Goal: Transaction & Acquisition: Obtain resource

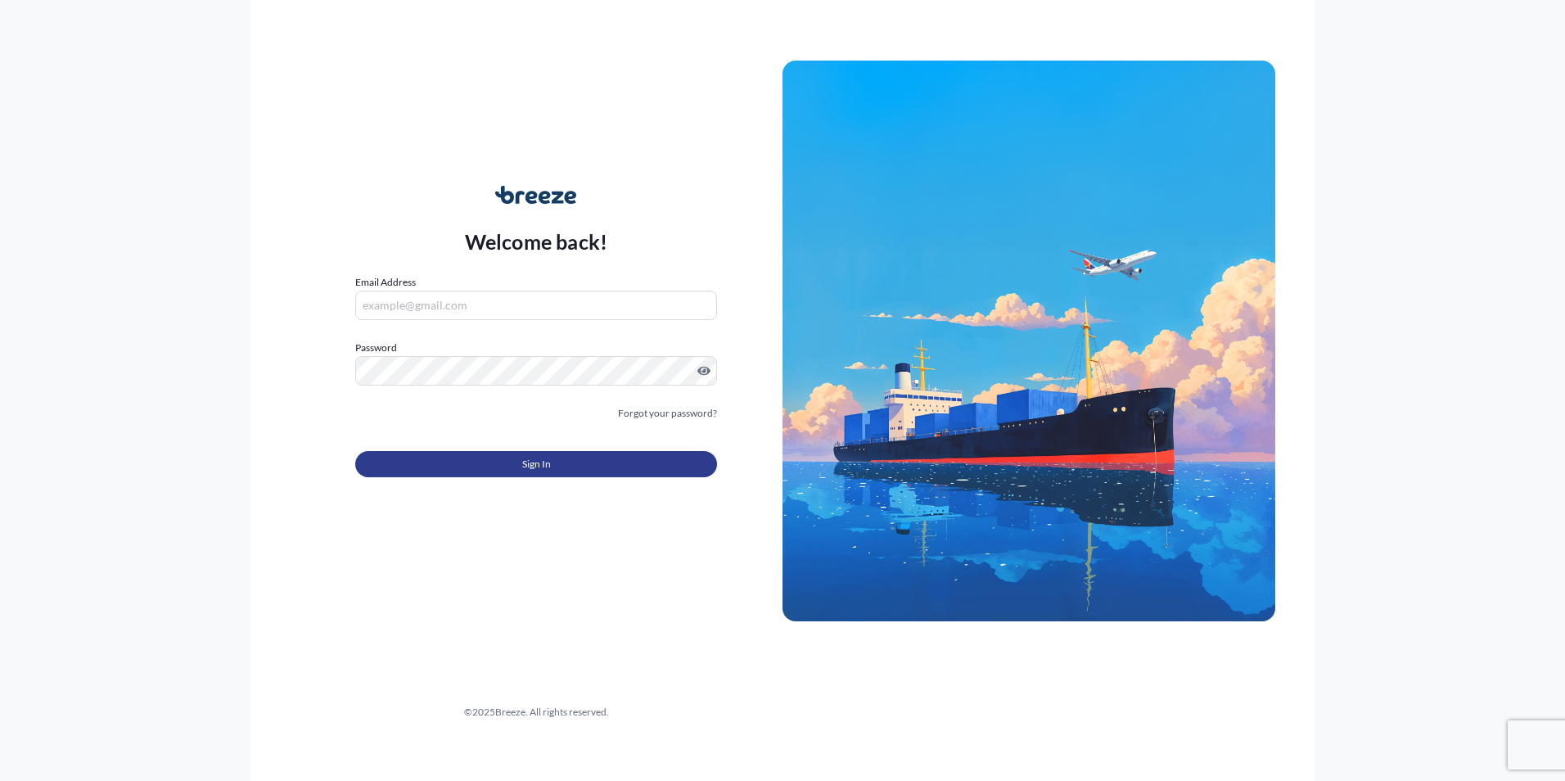
type input "[PERSON_NAME][EMAIL_ADDRESS][DOMAIN_NAME]"
click at [591, 461] on button "Sign In" at bounding box center [536, 464] width 362 height 26
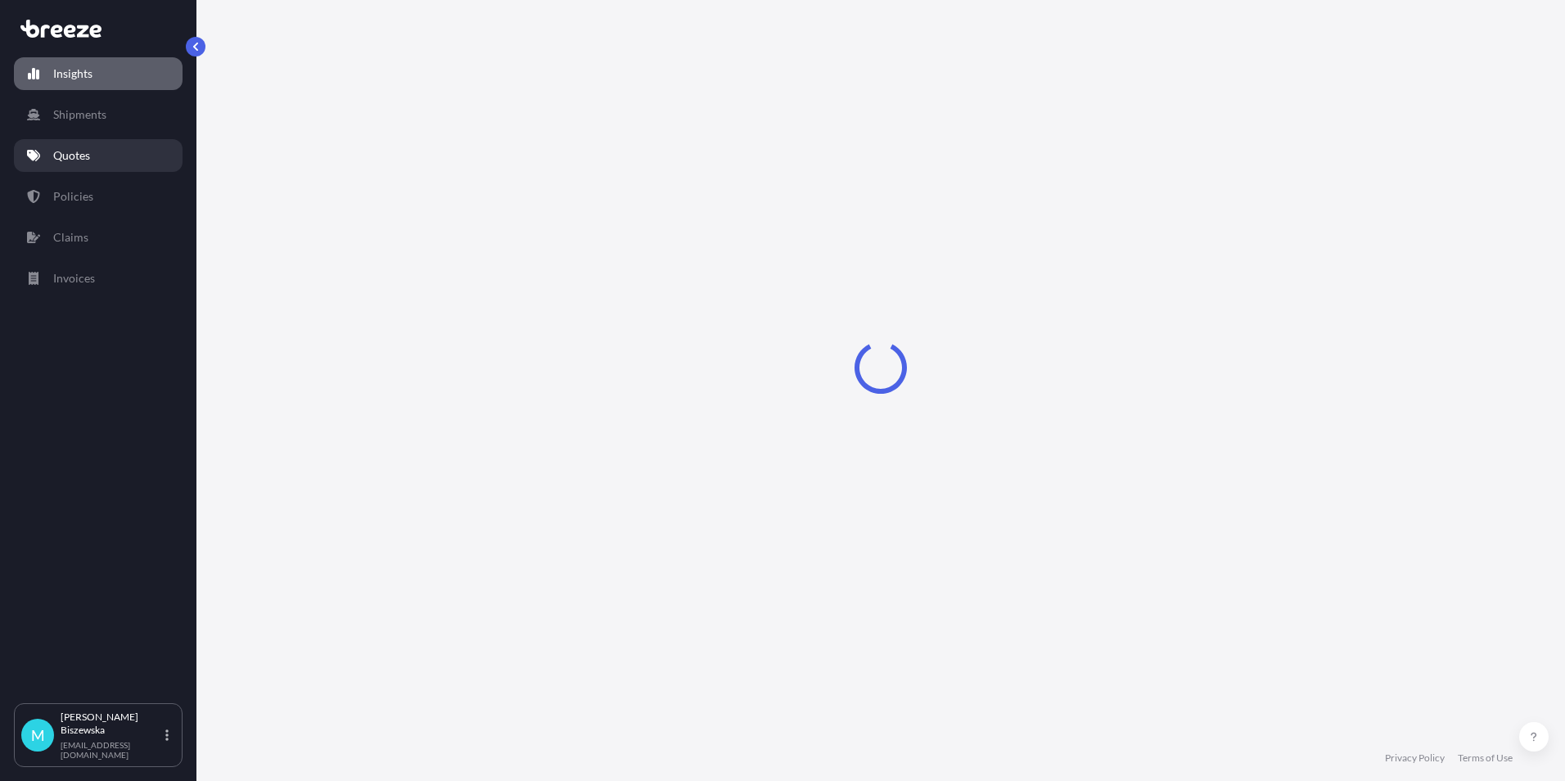
click at [105, 155] on link "Quotes" at bounding box center [98, 155] width 169 height 33
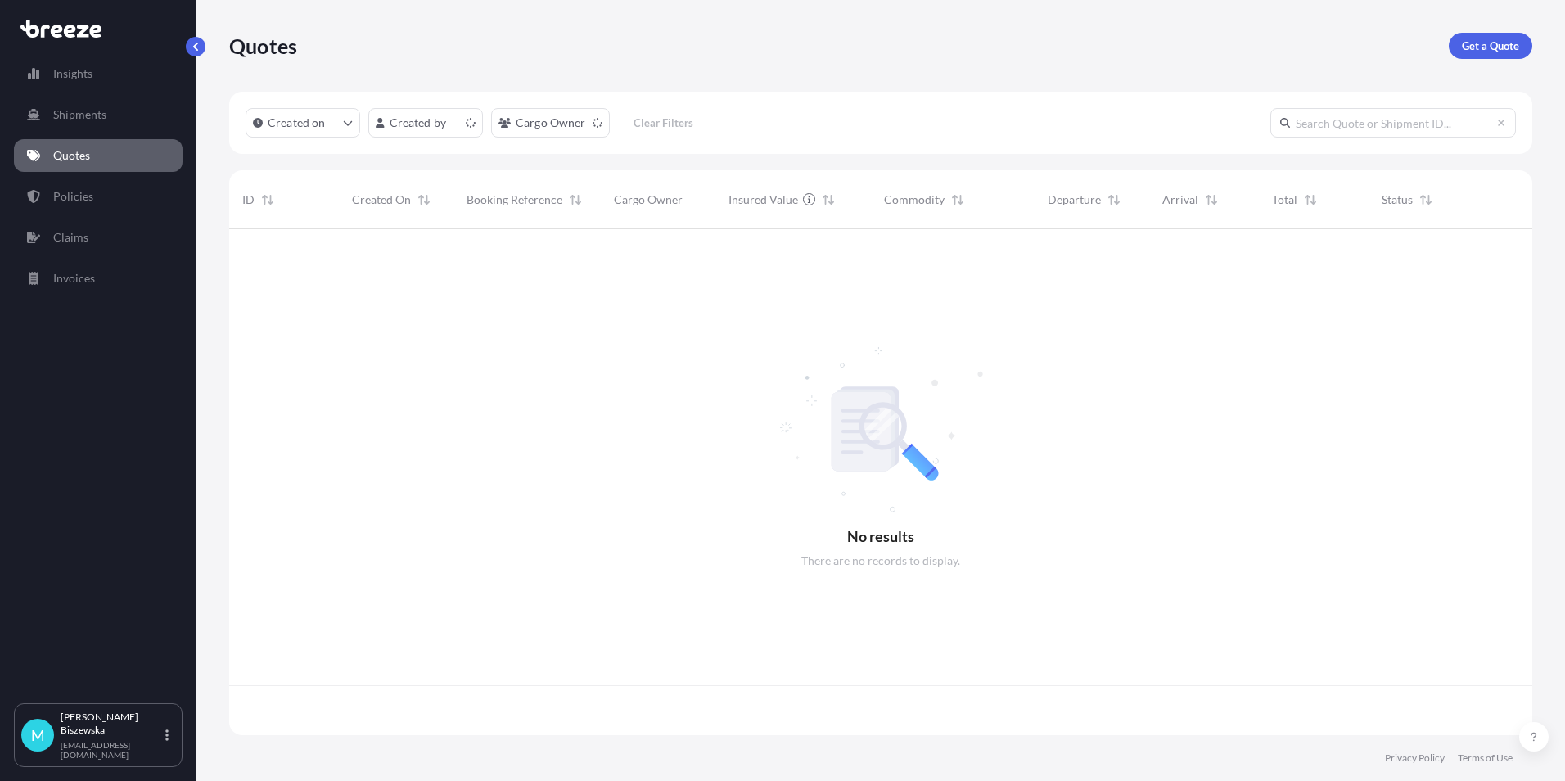
scroll to position [502, 1291]
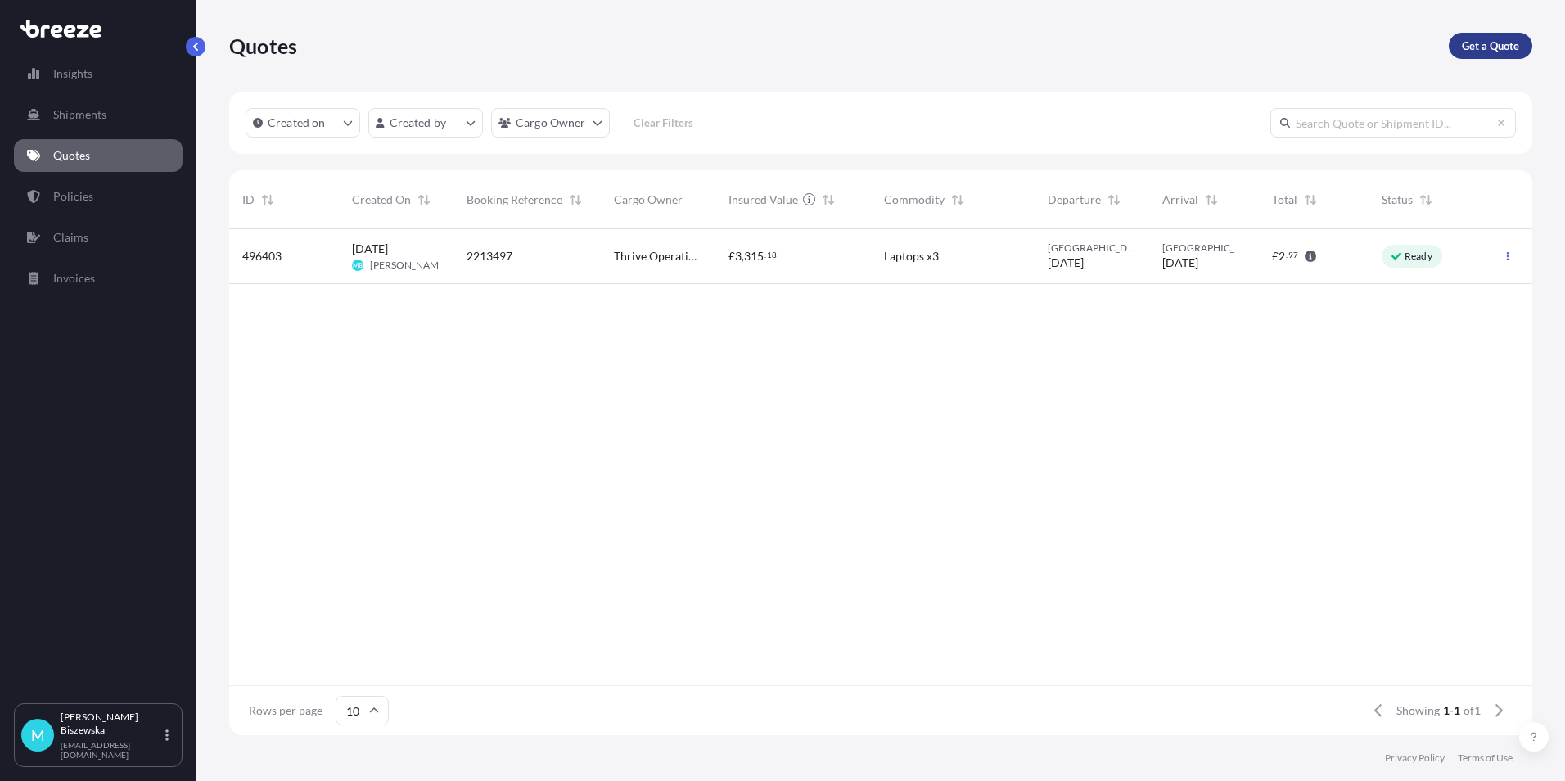
click at [1497, 43] on p "Get a Quote" at bounding box center [1490, 46] width 57 height 16
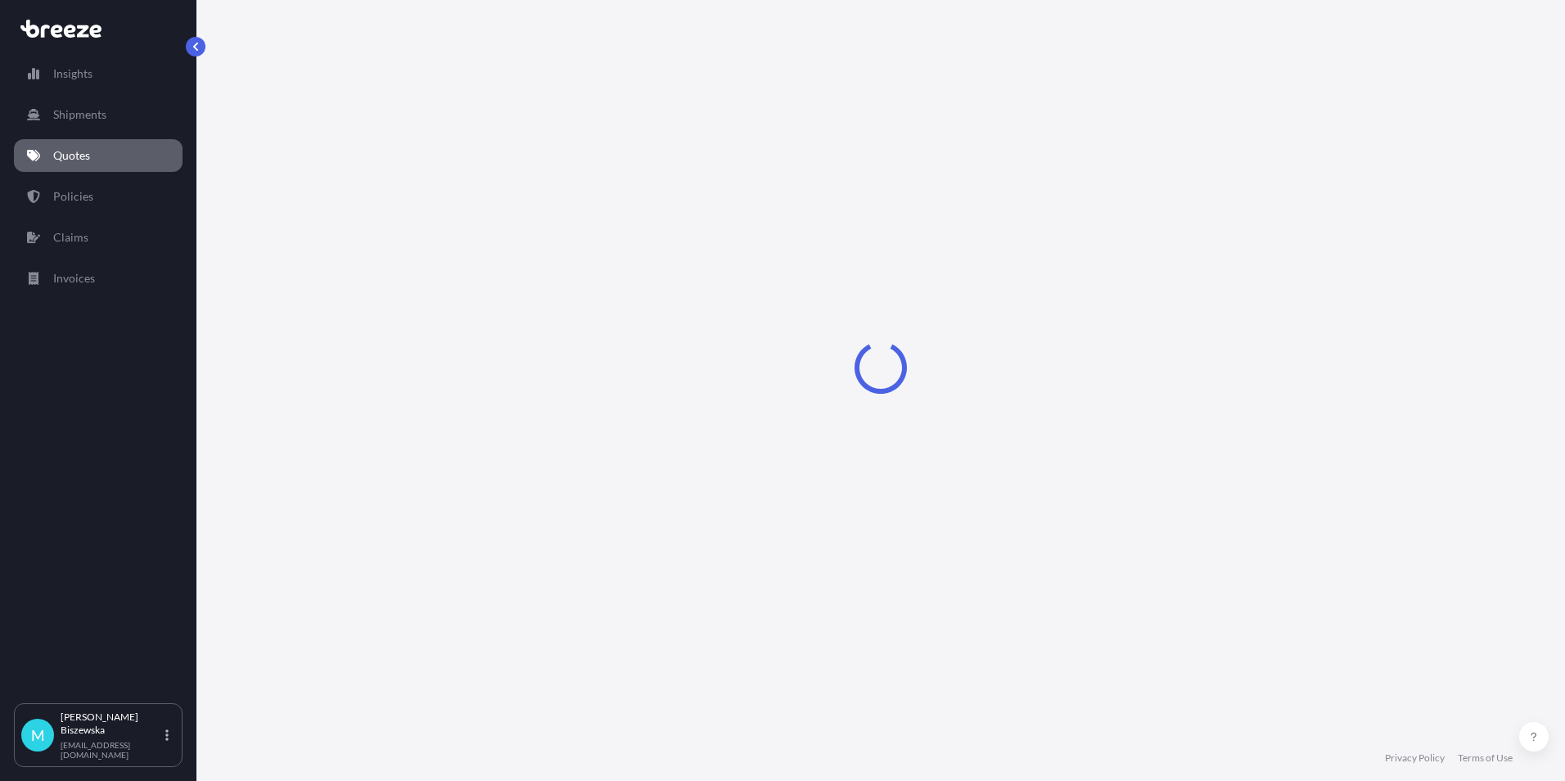
select select "Sea"
select select "1"
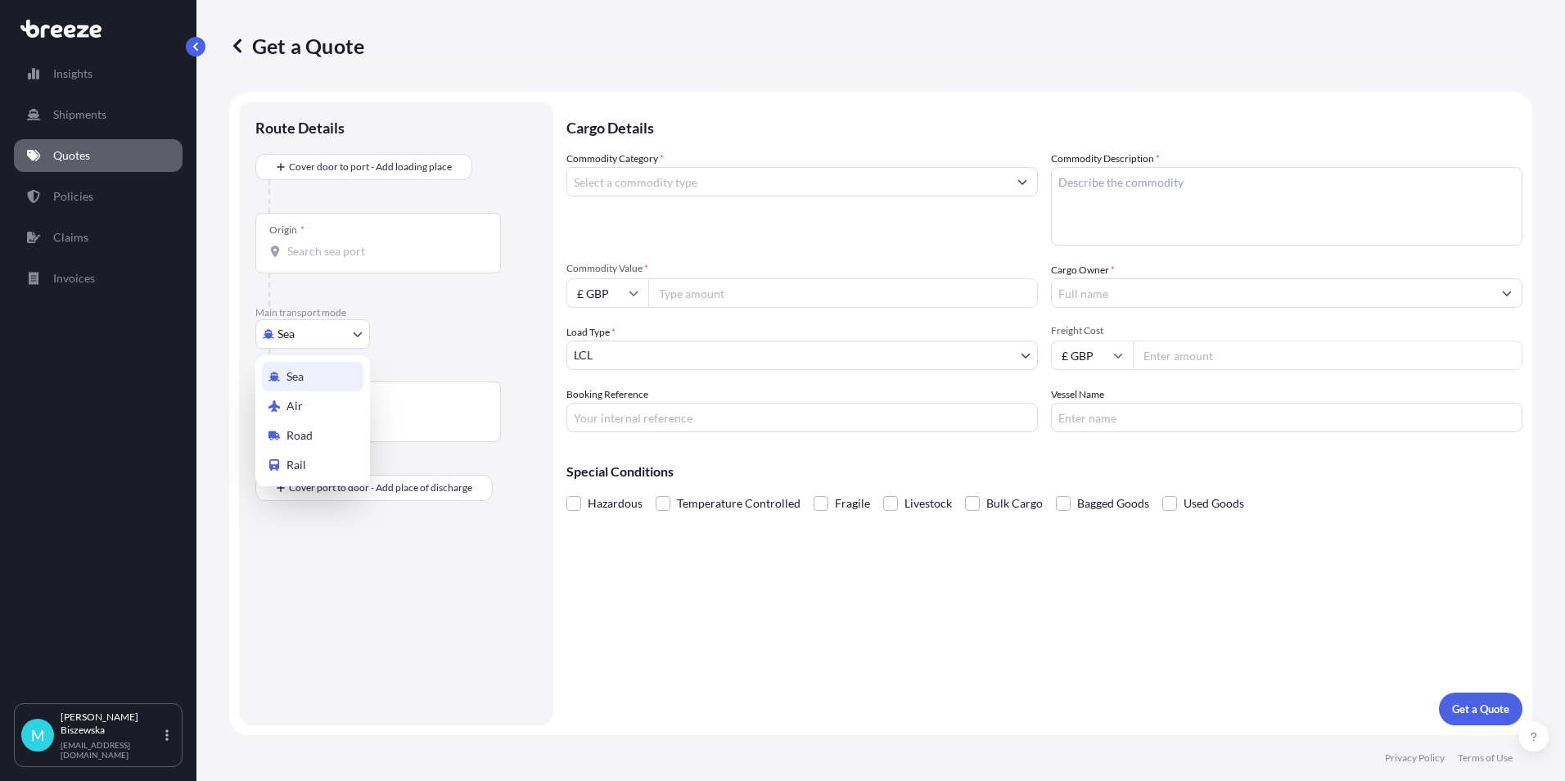
click at [317, 338] on body "Insights Shipments Quotes Policies Claims Invoices M [PERSON_NAME] [PERSON_NAME…" at bounding box center [782, 390] width 1565 height 781
click at [296, 430] on span "Road" at bounding box center [299, 435] width 26 height 16
select select "Road"
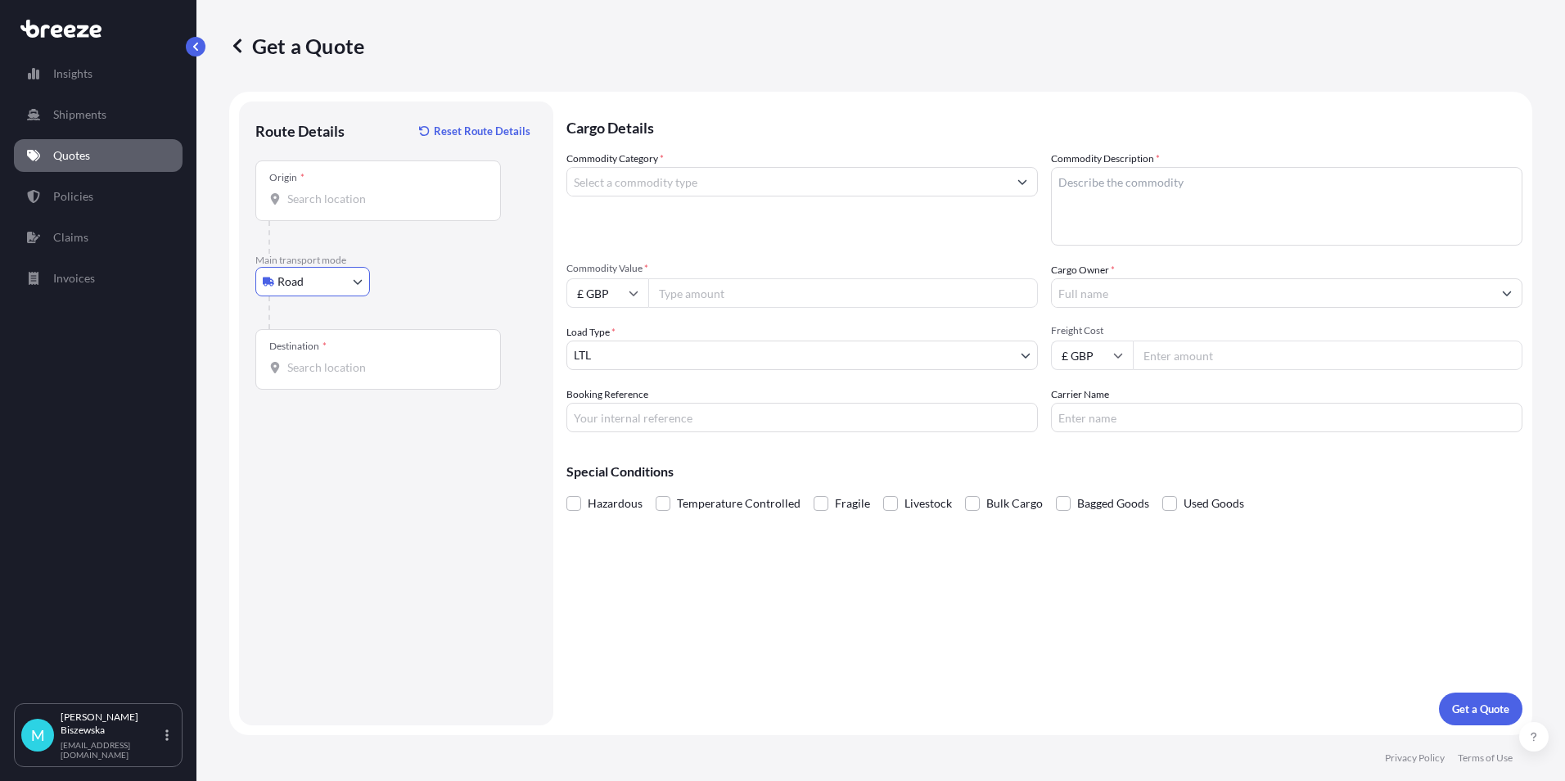
click at [299, 199] on input "Origin *" at bounding box center [383, 199] width 193 height 16
paste input "GL6 6BB"
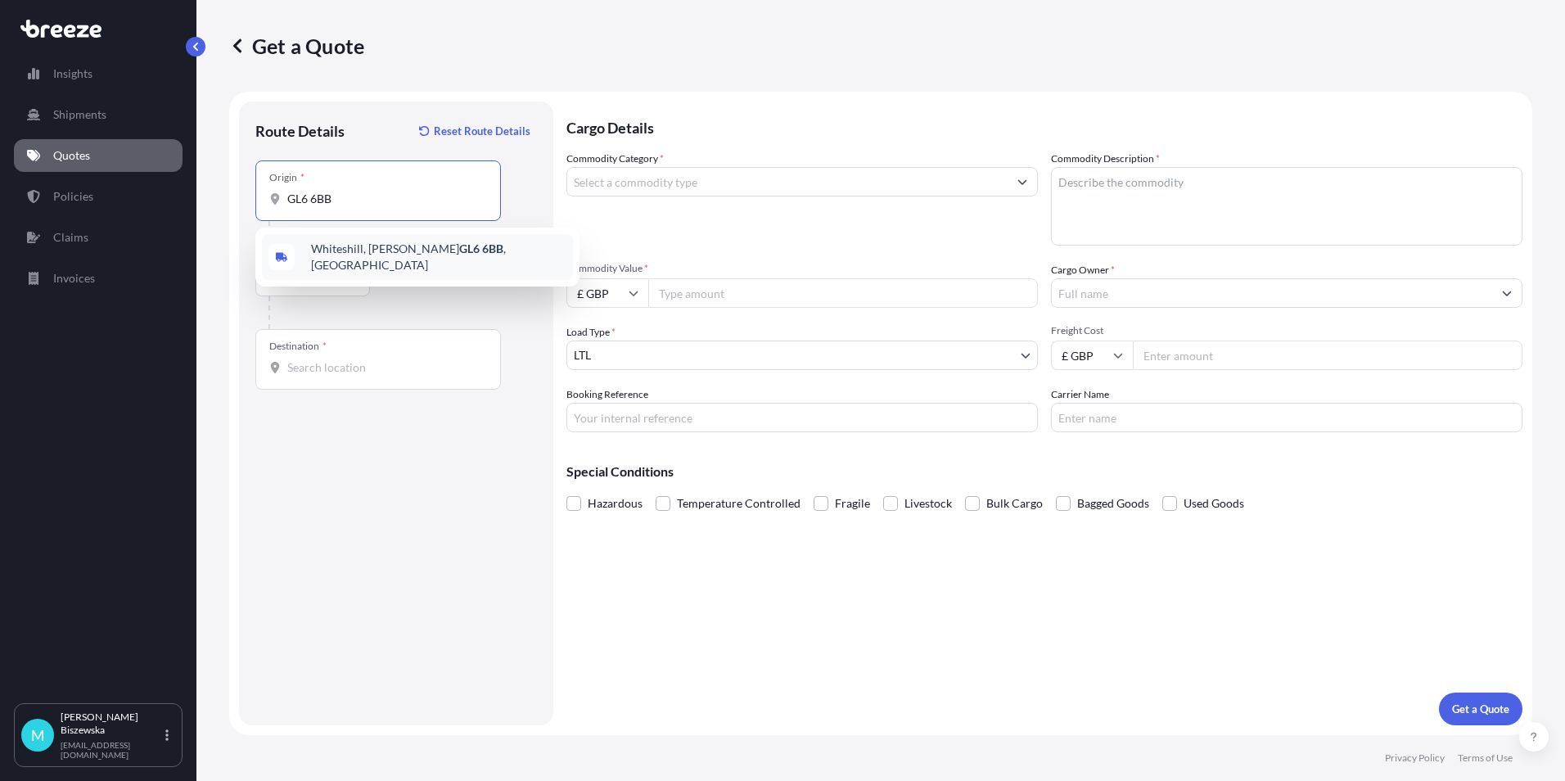
click at [402, 255] on span "[STREET_ADDRESS][PERSON_NAME]" at bounding box center [438, 257] width 255 height 33
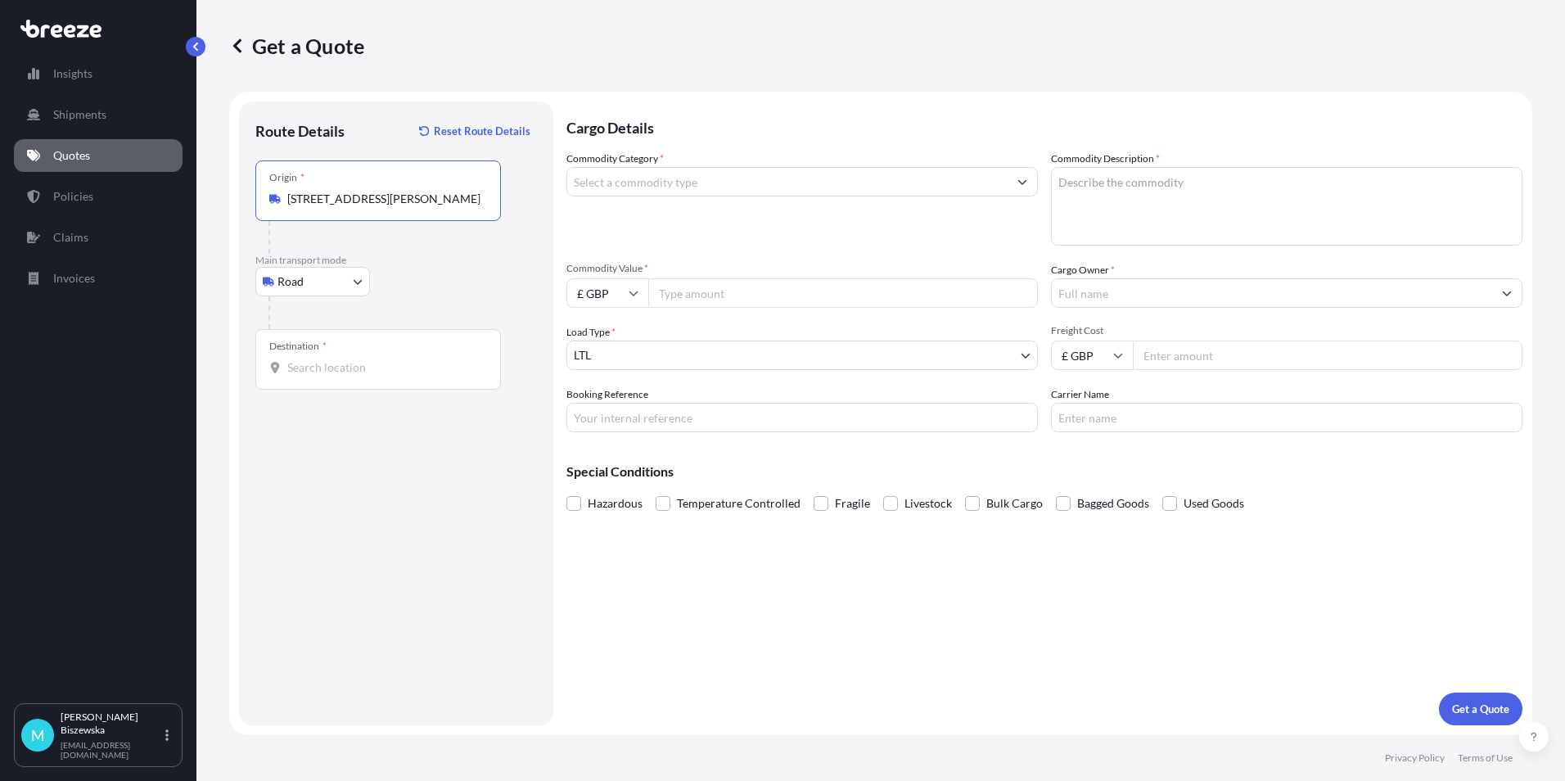
type input "[STREET_ADDRESS][PERSON_NAME]"
click at [424, 288] on div "Road Sea Air Road Rail" at bounding box center [396, 281] width 282 height 29
click at [313, 367] on input "Destination *" at bounding box center [383, 367] width 193 height 16
paste input "NW1 7AW"
click at [404, 434] on div "London NW1 7AW , [GEOGRAPHIC_DATA]" at bounding box center [417, 426] width 311 height 46
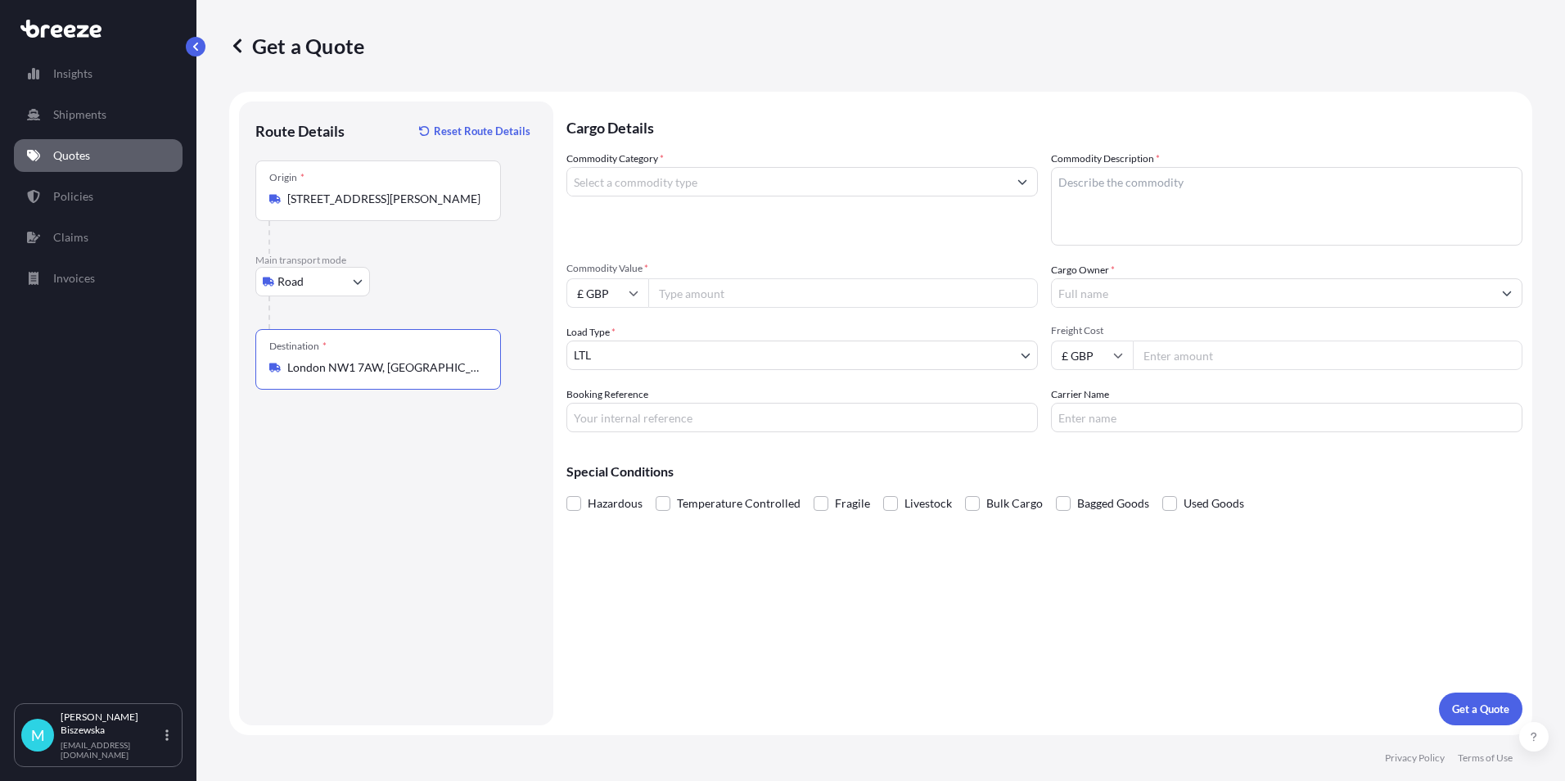
type input "London NW1 7AW, [GEOGRAPHIC_DATA]"
click at [665, 582] on div "Cargo Details Commodity Category * Commodity Description * Commodity Value * £ …" at bounding box center [1044, 413] width 956 height 624
click at [665, 180] on input "Commodity Category *" at bounding box center [787, 181] width 440 height 29
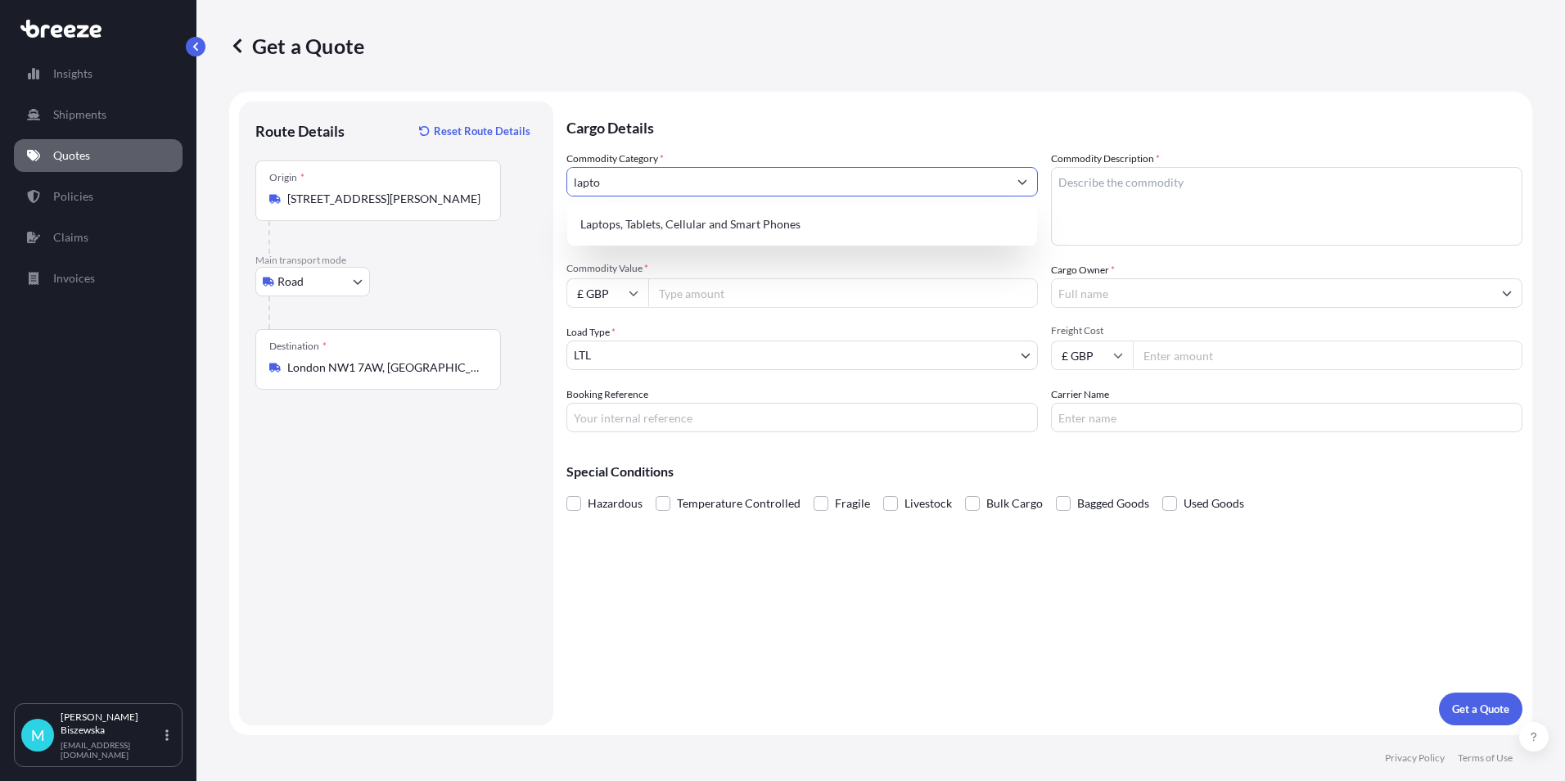
click at [665, 209] on div "Laptops, Tablets, Cellular and Smart Phones" at bounding box center [802, 224] width 470 height 43
type input "Laptops, Tablets, Cellular and Smart Phones"
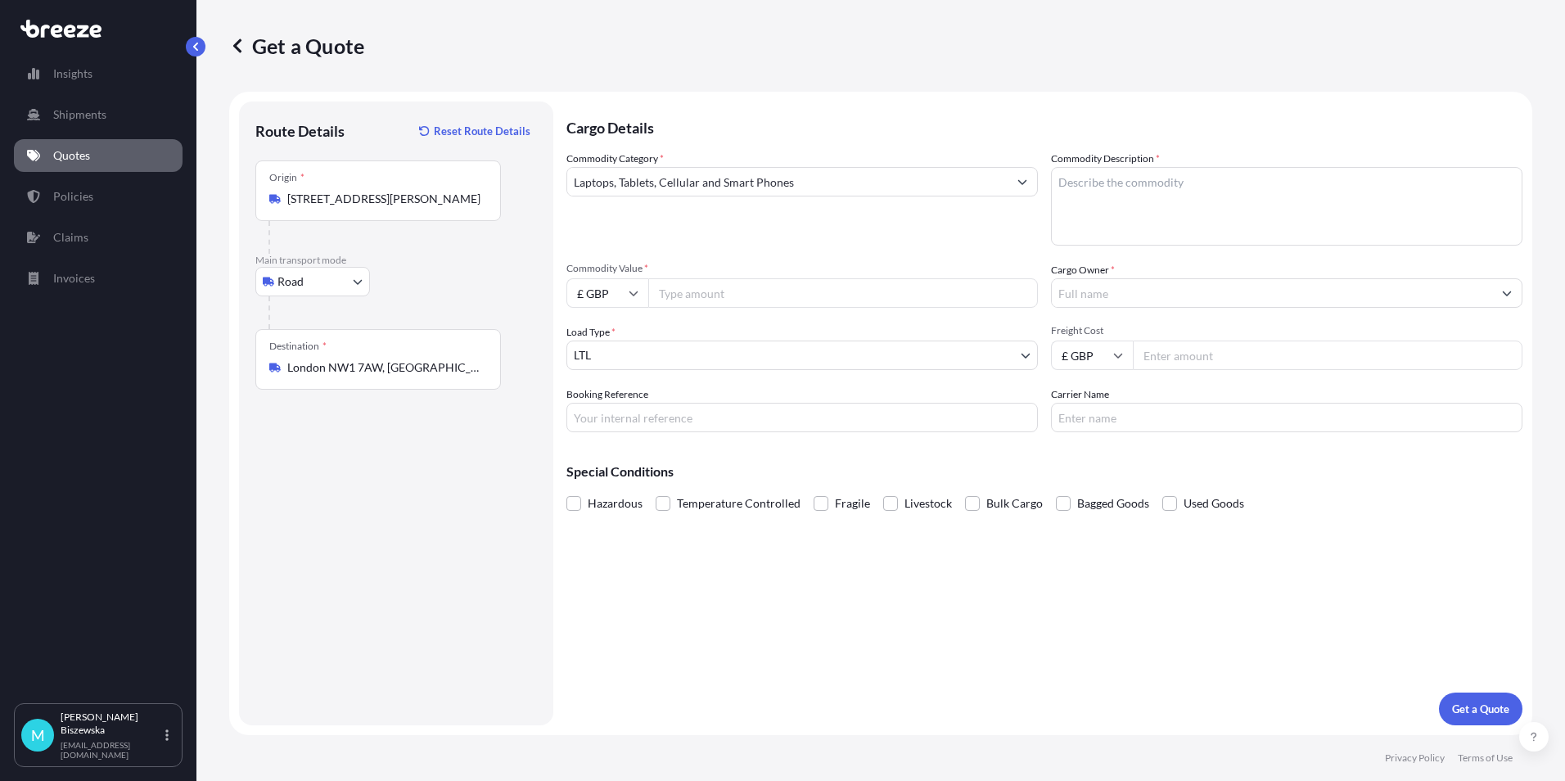
click at [672, 290] on input "Commodity Value *" at bounding box center [843, 292] width 390 height 29
type input "1200"
click at [690, 257] on div "Commodity Category * Laptops, Tablets, Cellular and Smart Phones Commodity Desc…" at bounding box center [1044, 292] width 956 height 282
click at [601, 419] on input "Booking Reference" at bounding box center [801, 417] width 471 height 29
paste input "2215411"
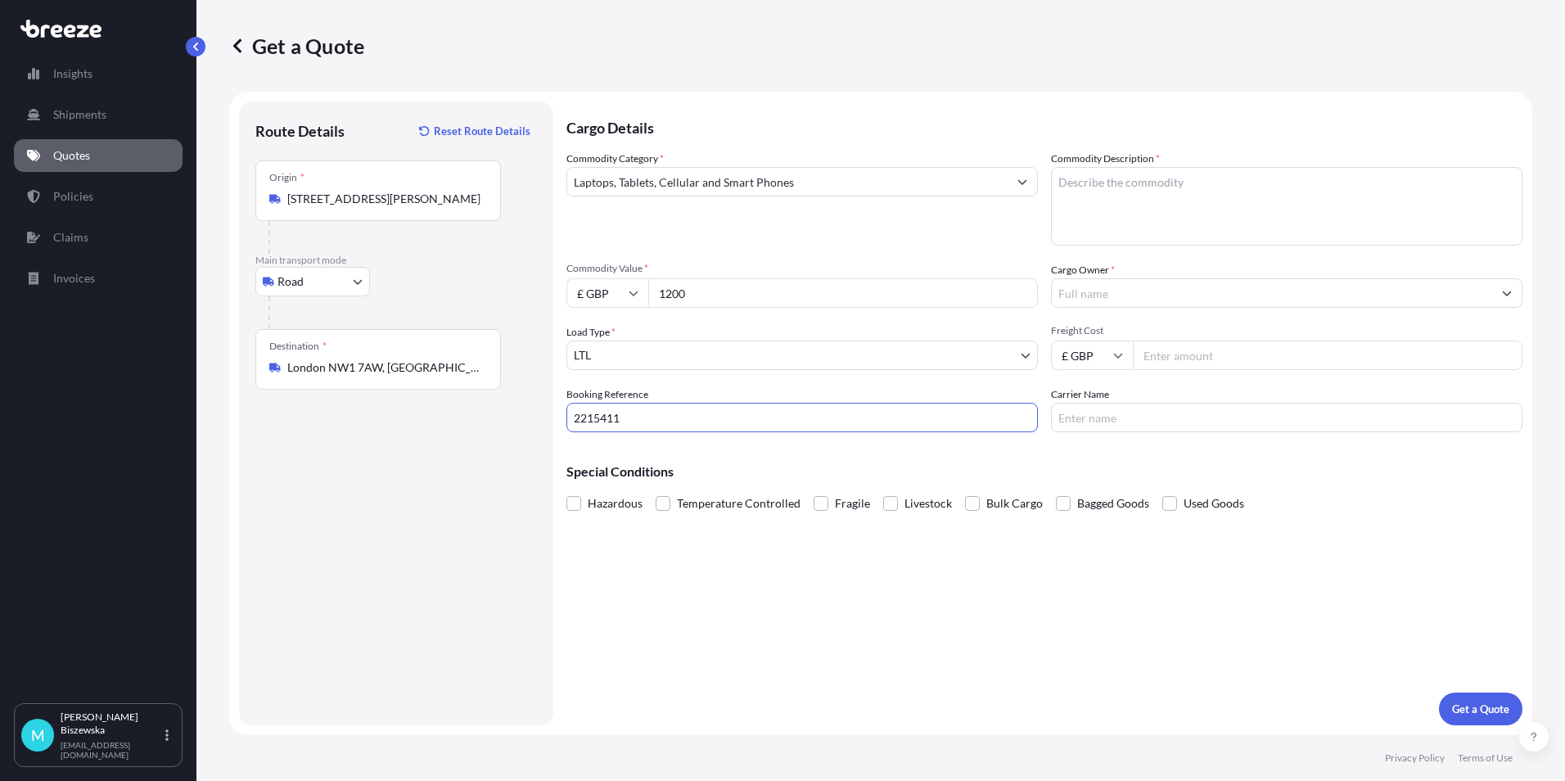
type input "2215411"
click at [646, 563] on div "Cargo Details Commodity Category * Laptops, Tablets, Cellular and Smart Phones …" at bounding box center [1044, 413] width 956 height 624
click at [1066, 178] on textarea "Commodity Description *" at bounding box center [1286, 206] width 471 height 79
paste textarea "1 x laptop"
type textarea "1 x laptop"
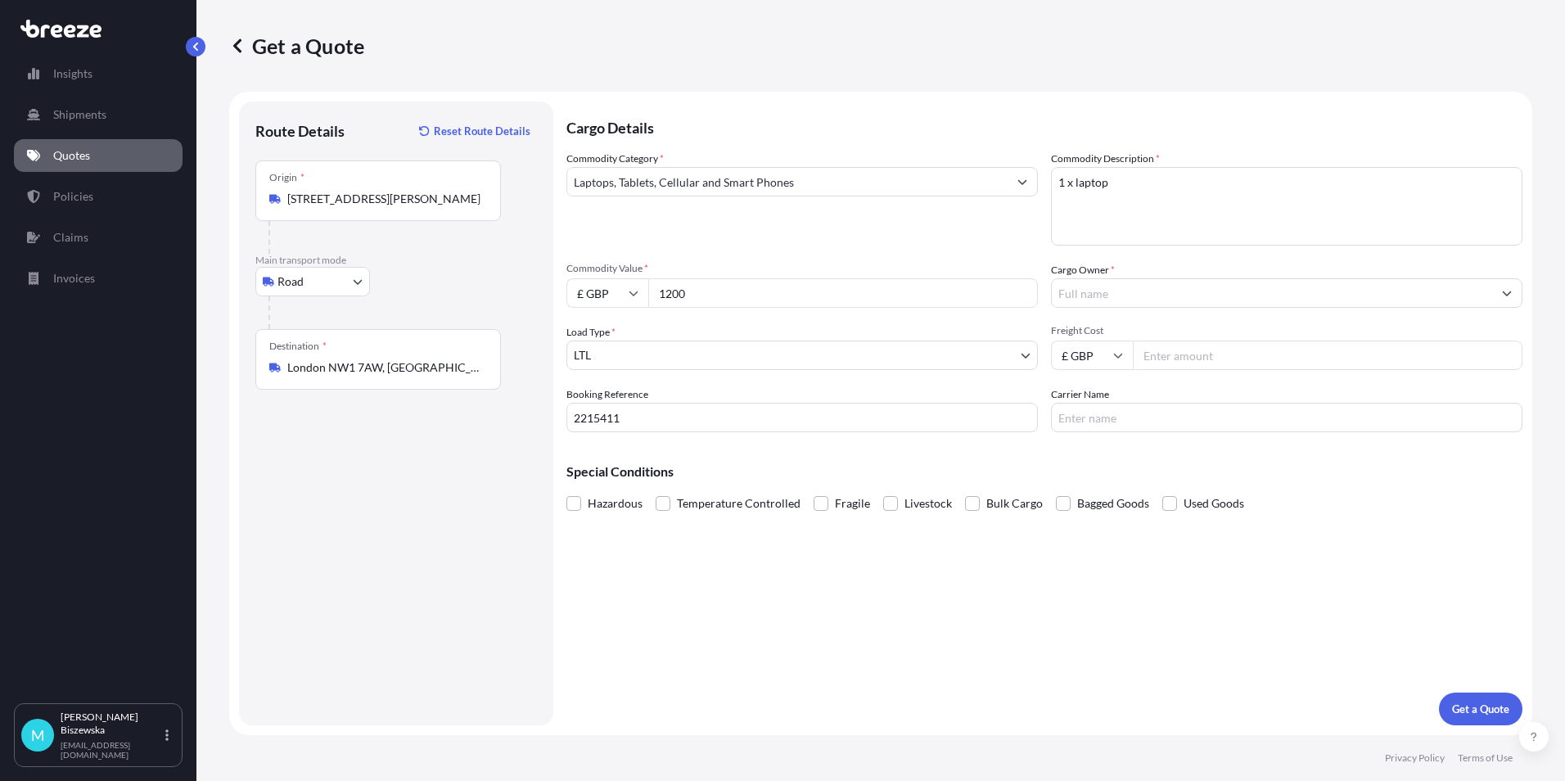
click at [983, 223] on div "Commodity Category * Laptops, Tablets, Cellular and Smart Phones" at bounding box center [801, 198] width 471 height 95
click at [1140, 300] on input "Cargo Owner *" at bounding box center [1272, 292] width 440 height 29
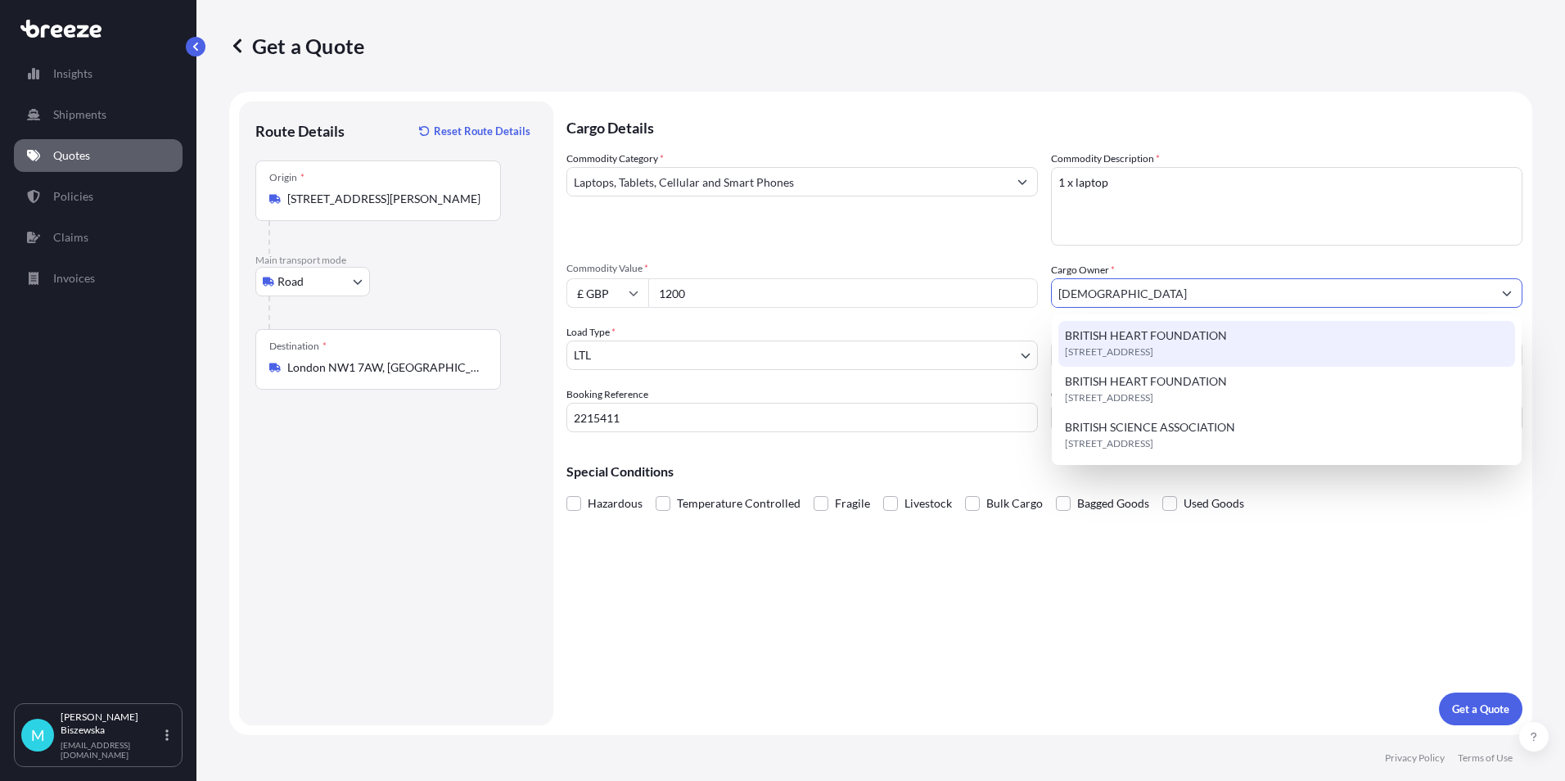
click at [1137, 328] on span "BRITISH HEART FOUNDATION" at bounding box center [1146, 335] width 162 height 16
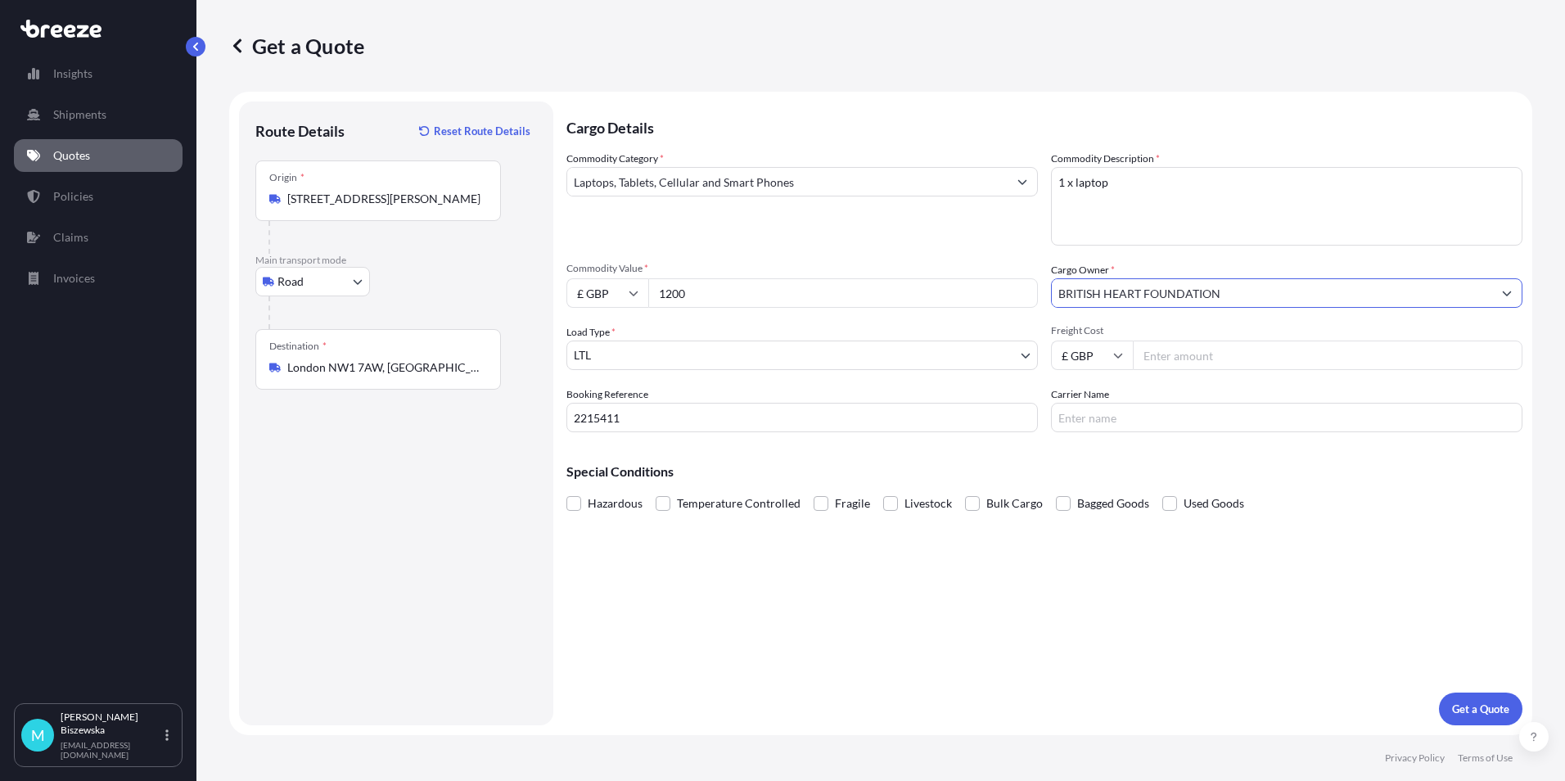
type input "BRITISH HEART FOUNDATION"
click at [996, 246] on div "Commodity Category * Laptops, Tablets, Cellular and Smart Phones Commodity Desc…" at bounding box center [1044, 292] width 956 height 282
click at [894, 135] on p "Cargo Details" at bounding box center [1044, 125] width 956 height 49
click at [922, 105] on p "Cargo Details" at bounding box center [1044, 125] width 956 height 49
click at [1164, 357] on input "Freight Cost" at bounding box center [1328, 354] width 390 height 29
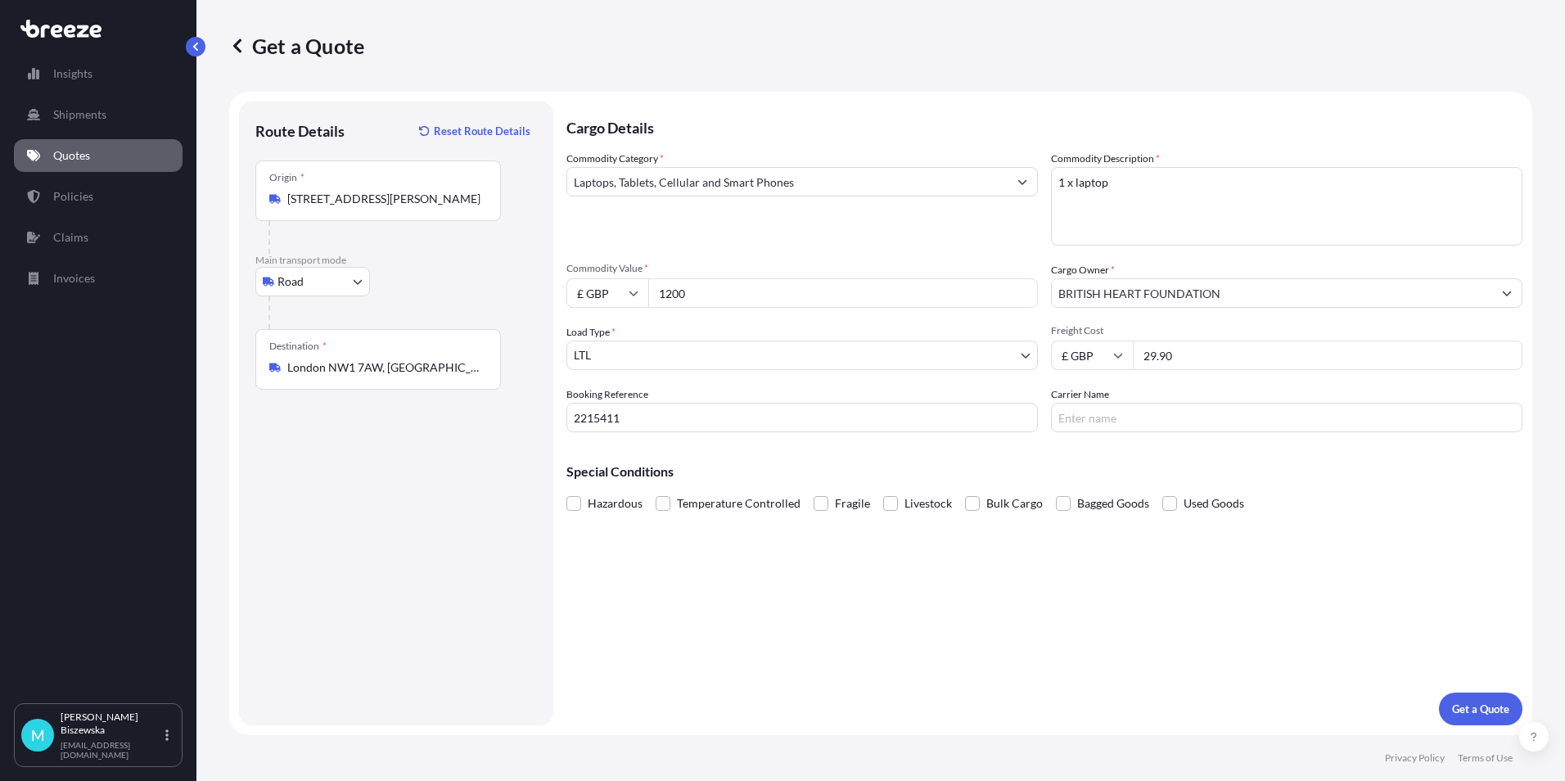
type input "29.90"
click at [1154, 448] on div "Special Conditions Hazardous Temperature Controlled Fragile Livestock Bulk Carg…" at bounding box center [1044, 480] width 956 height 70
click at [1082, 411] on input "Carrier Name" at bounding box center [1286, 417] width 471 height 29
paste input "2215411"
type input "2215411"
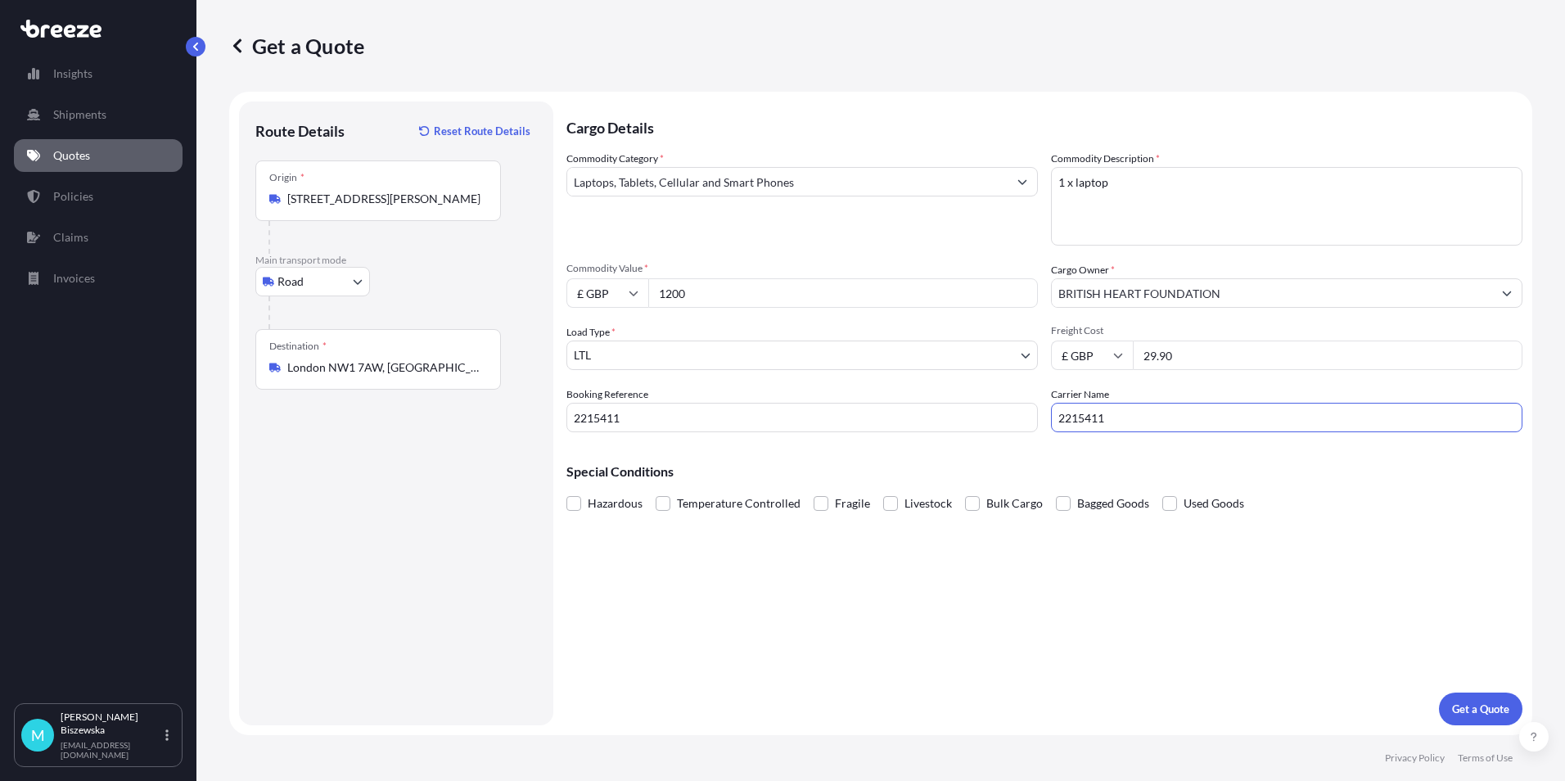
click at [1086, 471] on p "Special Conditions" at bounding box center [1044, 471] width 956 height 13
click at [1475, 704] on p "Get a Quote" at bounding box center [1480, 709] width 57 height 16
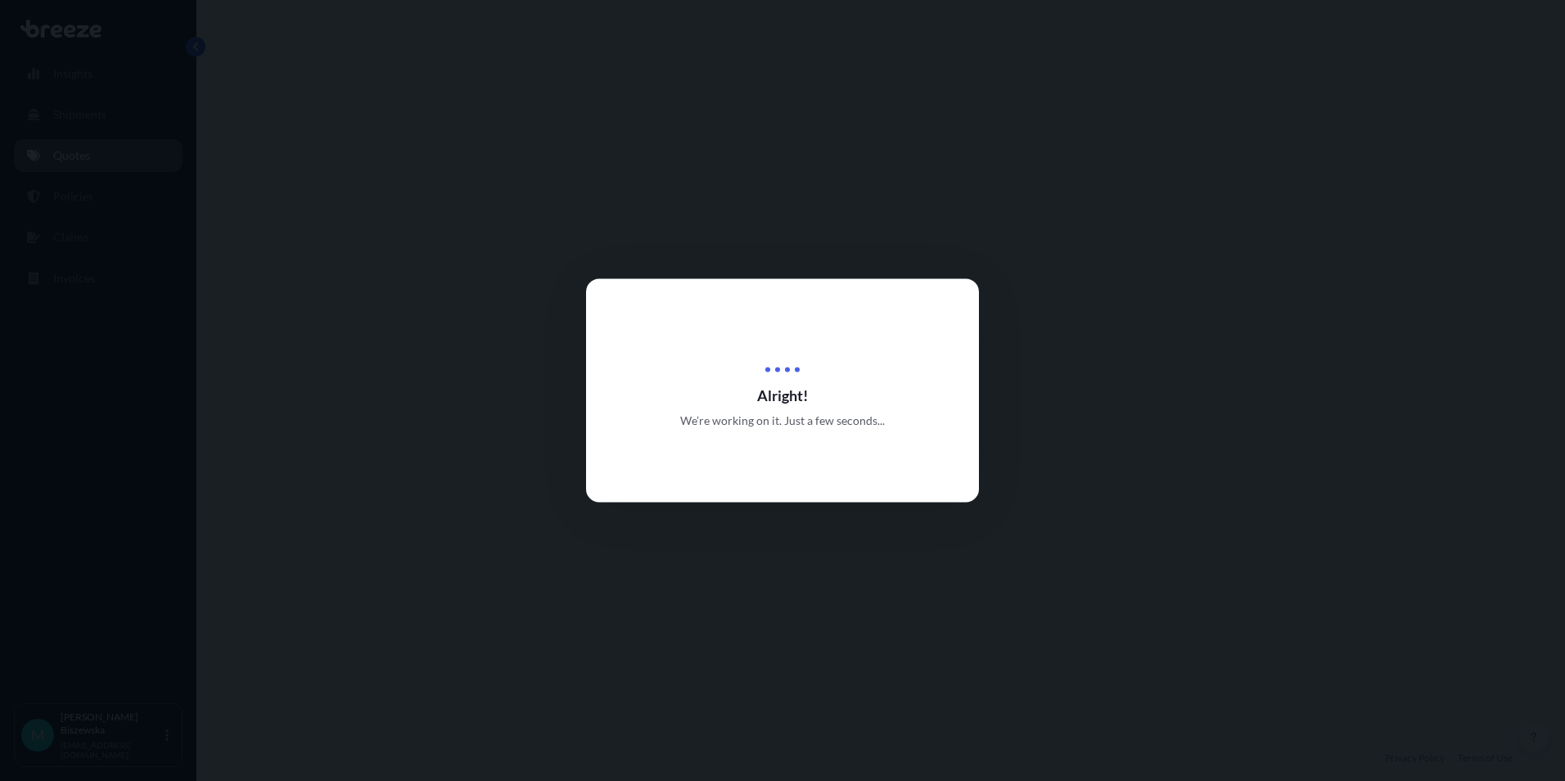
select select "Road"
select select "1"
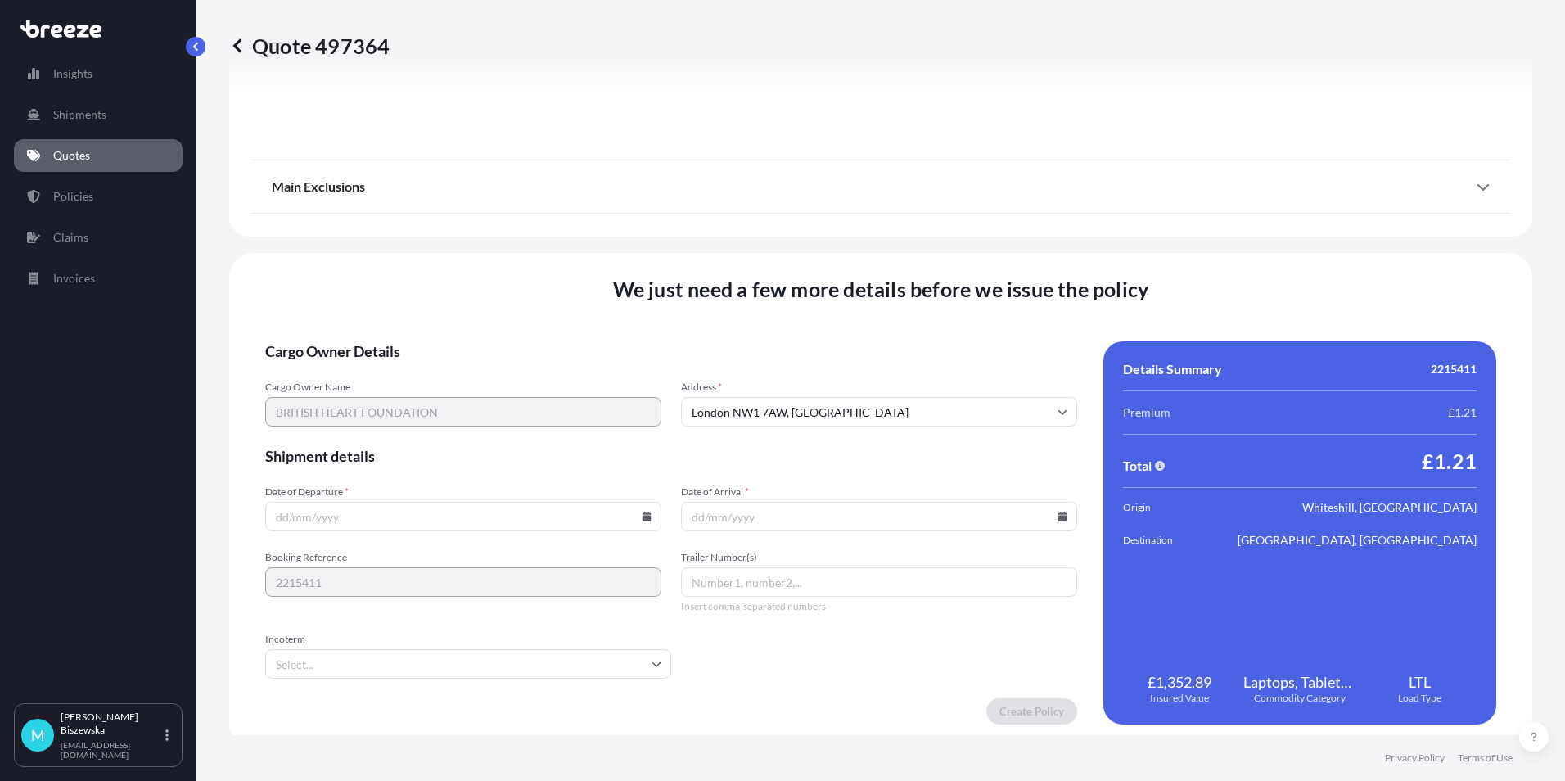
scroll to position [1817, 0]
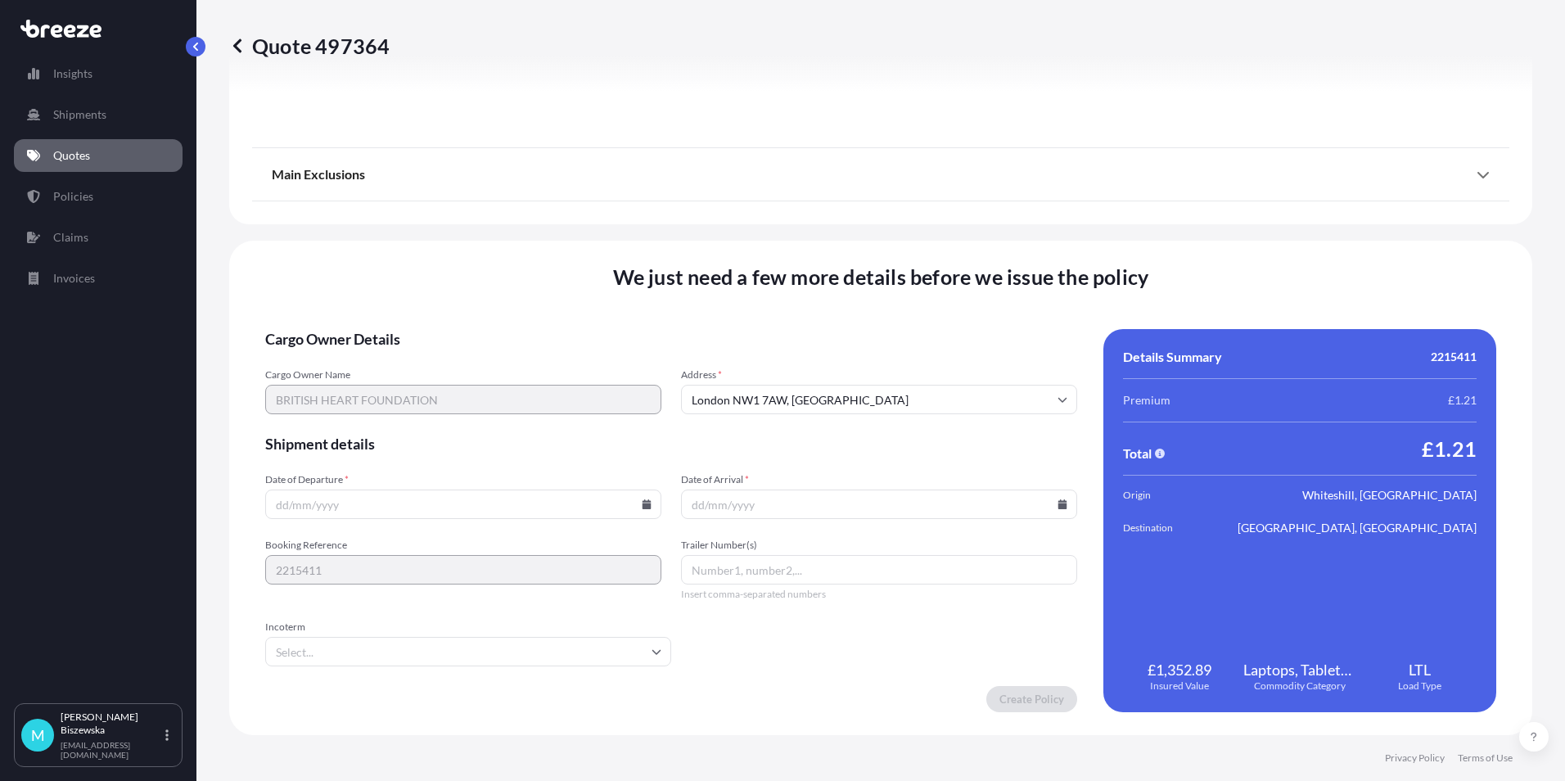
click at [642, 502] on icon at bounding box center [646, 504] width 9 height 10
click at [465, 388] on button "21" at bounding box center [461, 389] width 26 height 26
type input "[DATE]"
click at [1058, 505] on icon at bounding box center [1062, 504] width 9 height 10
click at [915, 389] on button "22" at bounding box center [912, 389] width 26 height 26
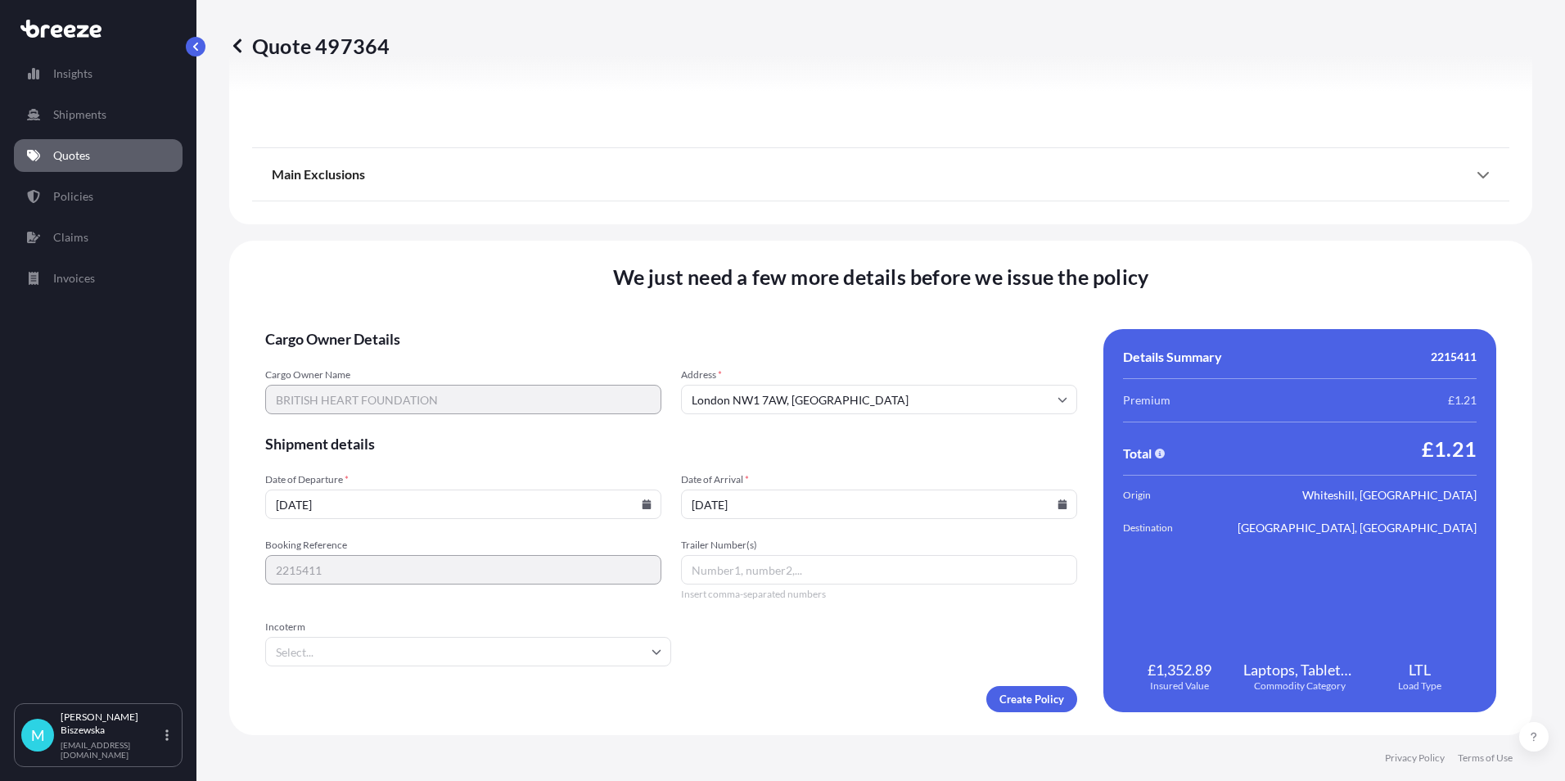
type input "[DATE]"
click at [809, 645] on form "Cargo Owner Details Cargo Owner Name BRITISH HEART FOUNDATION Address * [GEOGRA…" at bounding box center [671, 520] width 812 height 383
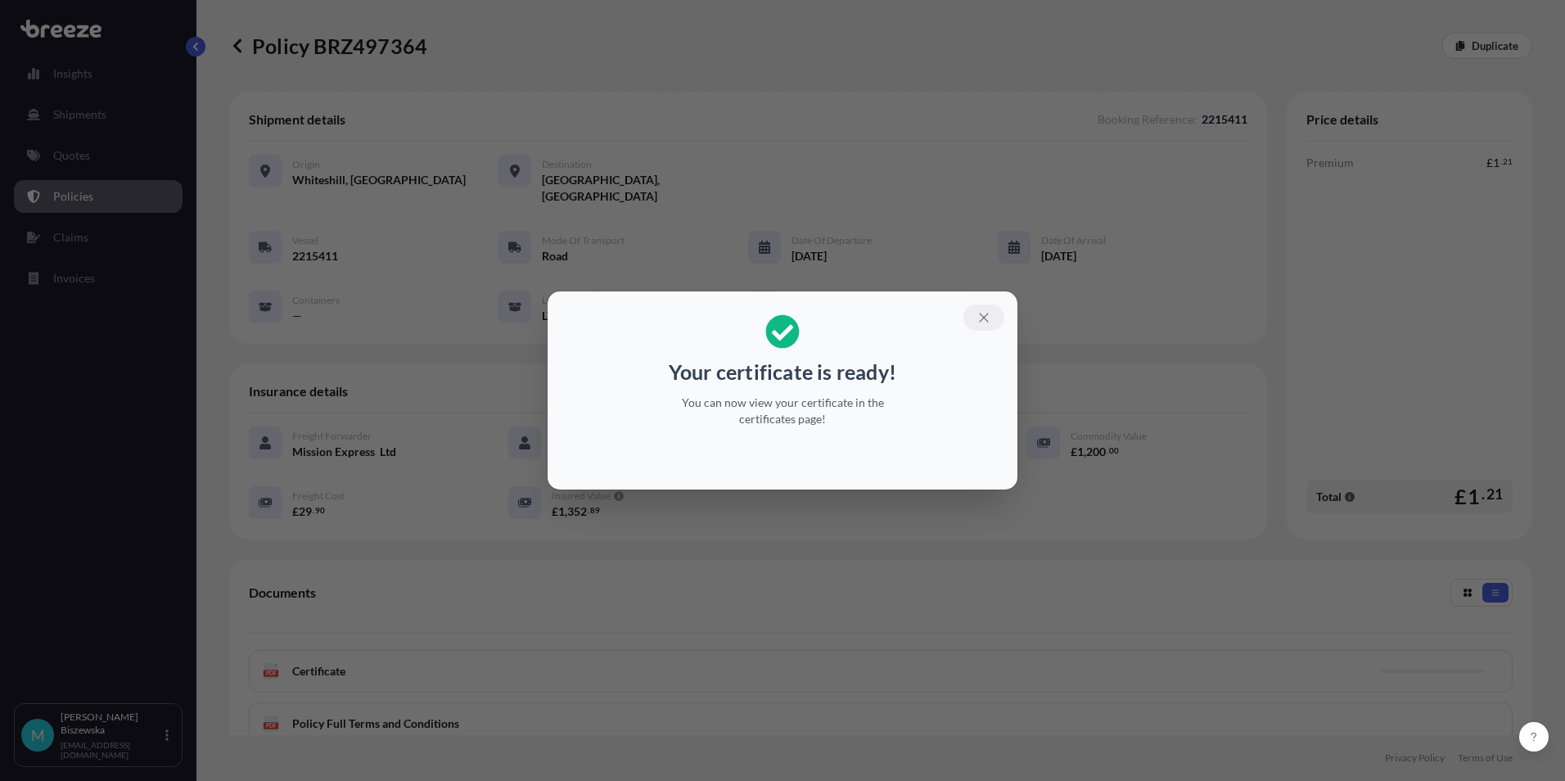
click at [984, 315] on icon "button" at bounding box center [983, 317] width 15 height 15
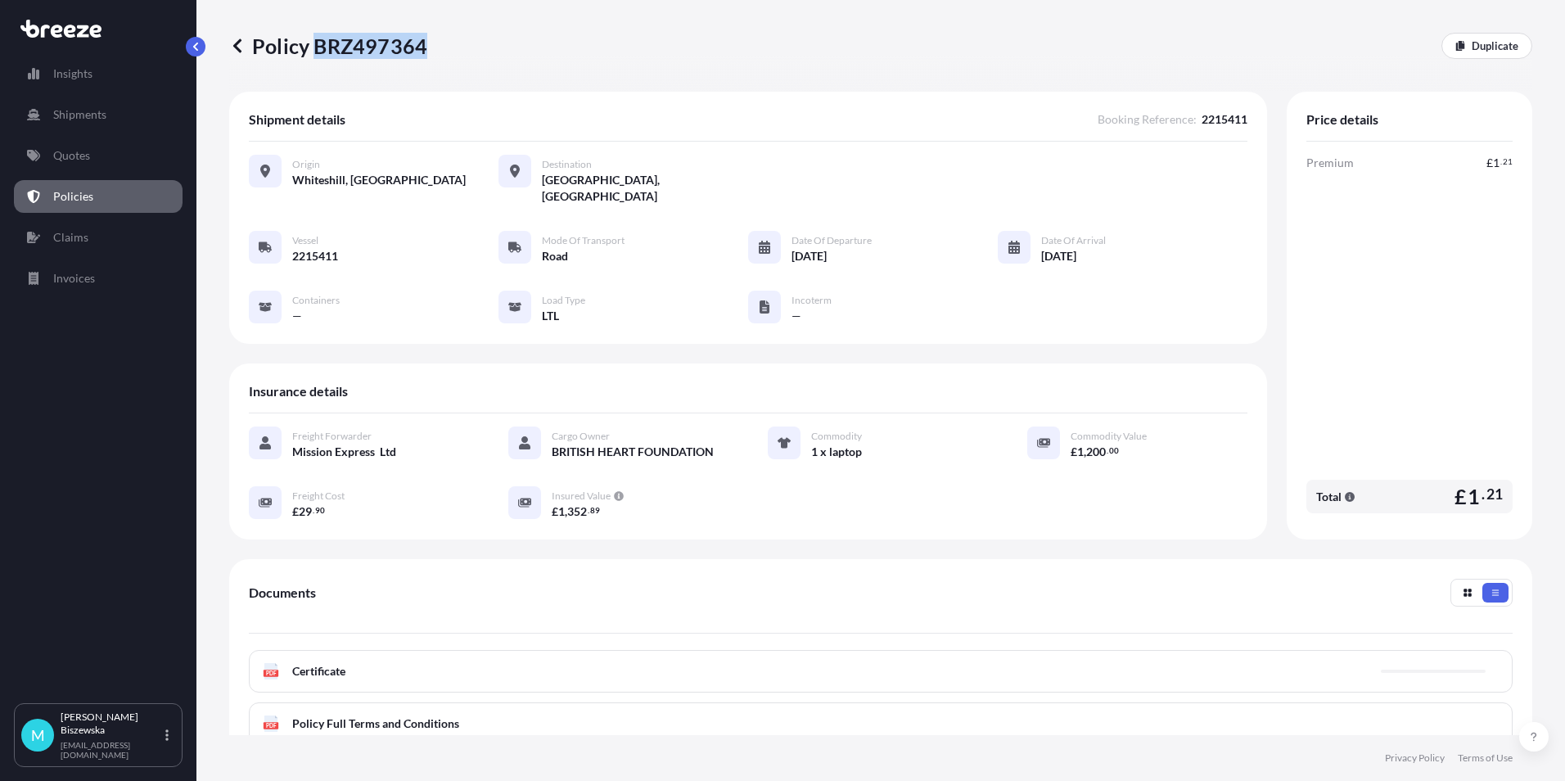
drag, startPoint x: 314, startPoint y: 46, endPoint x: 423, endPoint y: 44, distance: 108.9
click at [423, 44] on p "Policy BRZ497364" at bounding box center [328, 46] width 198 height 26
drag, startPoint x: 423, startPoint y: 44, endPoint x: 400, endPoint y: 43, distance: 22.9
copy p "BRZ497364"
